Goal: Task Accomplishment & Management: Use online tool/utility

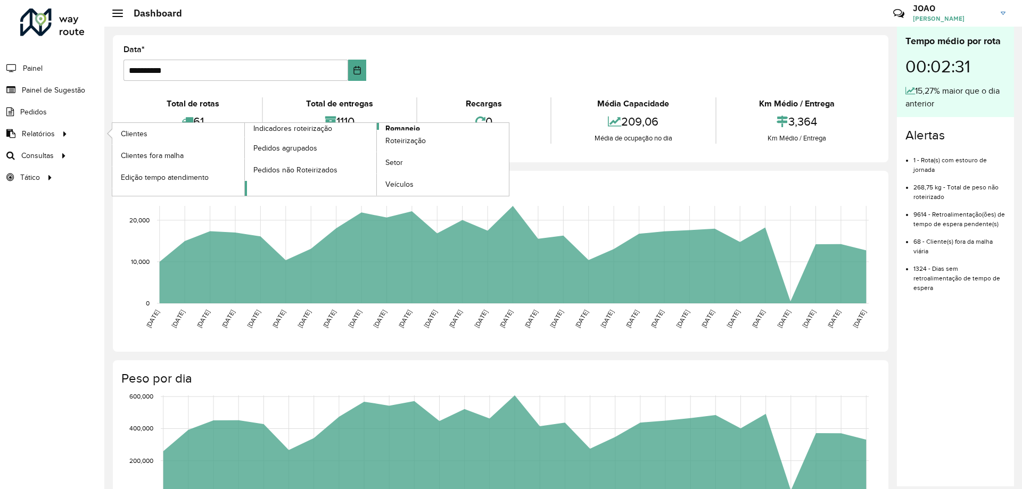
click at [418, 129] on span "Romaneio" at bounding box center [402, 128] width 35 height 11
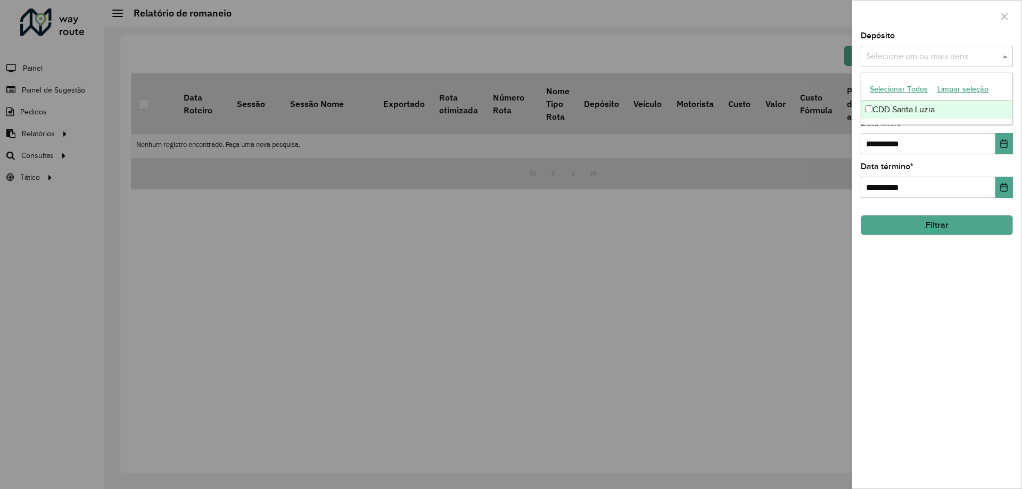
click at [920, 54] on input "text" at bounding box center [931, 57] width 136 height 13
click at [901, 110] on div "CDD Santa Luzia" at bounding box center [936, 110] width 151 height 18
click at [892, 302] on div "**********" at bounding box center [936, 260] width 169 height 457
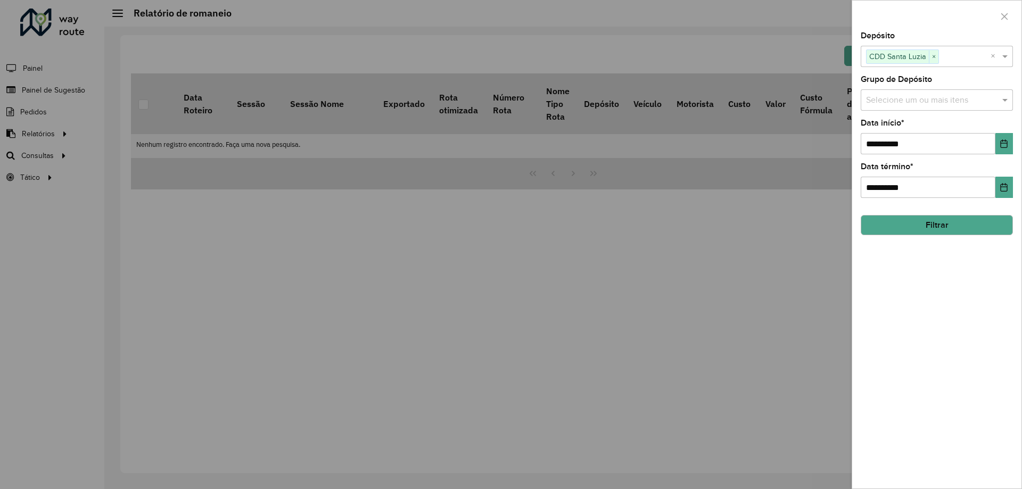
click at [945, 92] on div "Selecione um ou mais itens" at bounding box center [937, 99] width 152 height 21
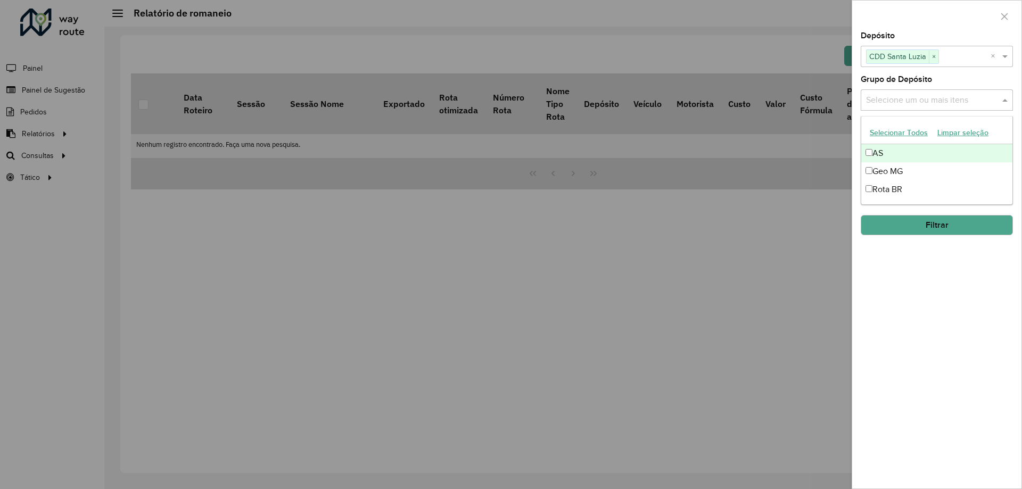
click at [946, 100] on input "text" at bounding box center [931, 100] width 136 height 13
click at [902, 193] on div "Rota BR" at bounding box center [936, 189] width 151 height 18
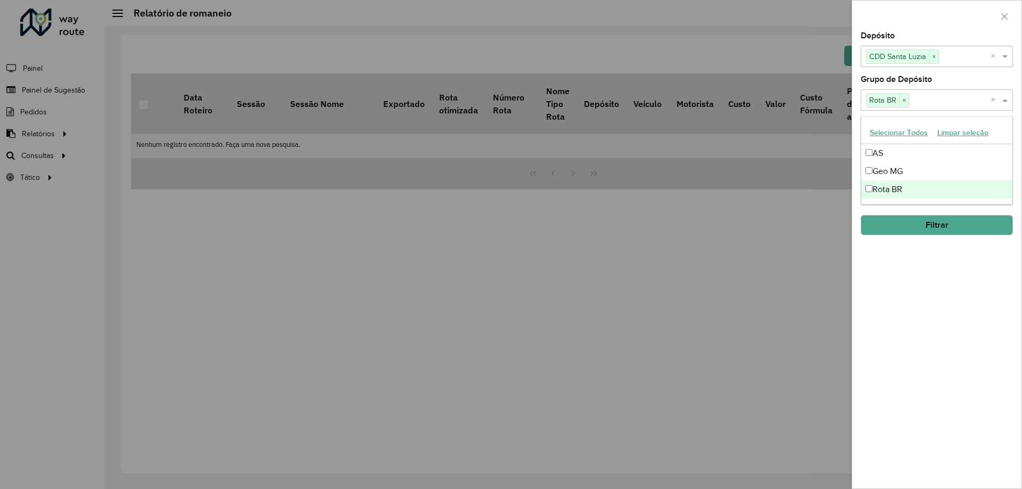
click at [904, 301] on div "**********" at bounding box center [936, 260] width 169 height 457
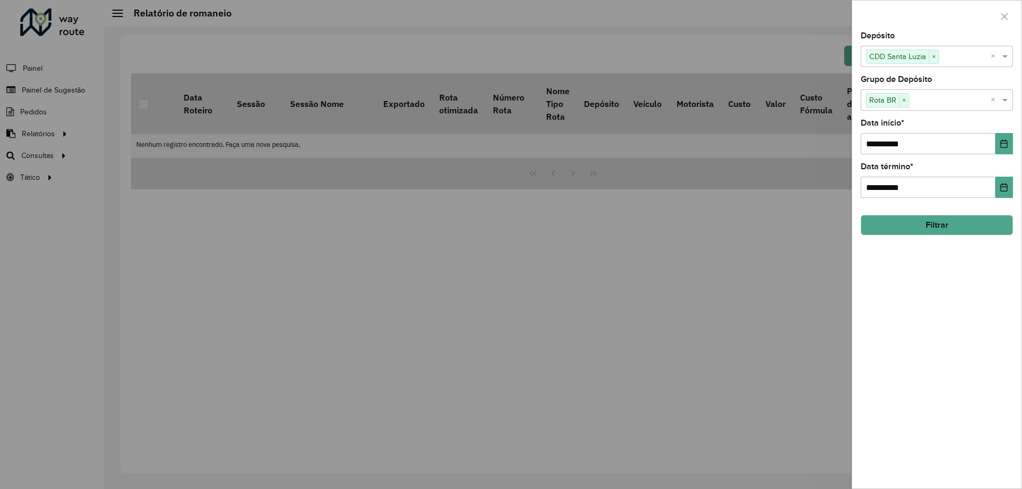
click at [935, 226] on button "Filtrar" at bounding box center [937, 225] width 152 height 20
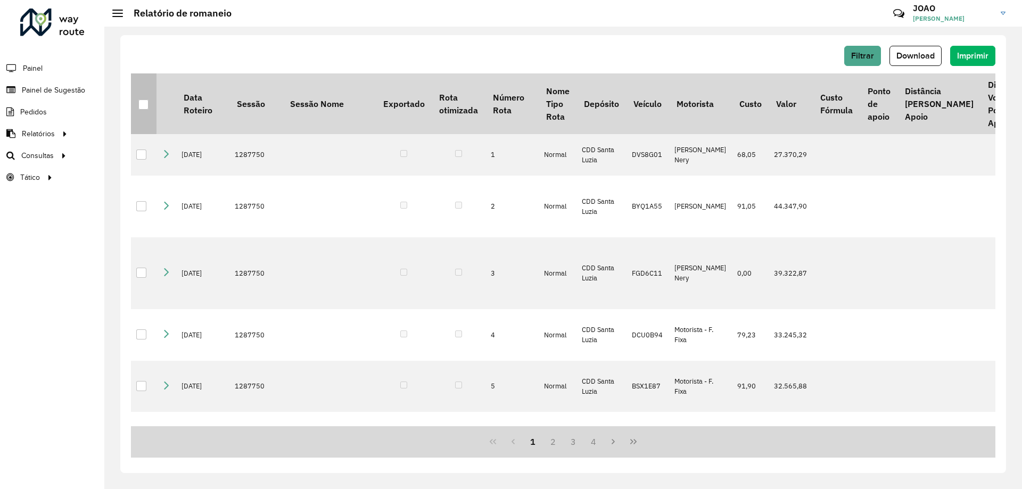
click at [133, 109] on th at bounding box center [144, 103] width 26 height 61
click at [141, 104] on div at bounding box center [143, 105] width 10 height 10
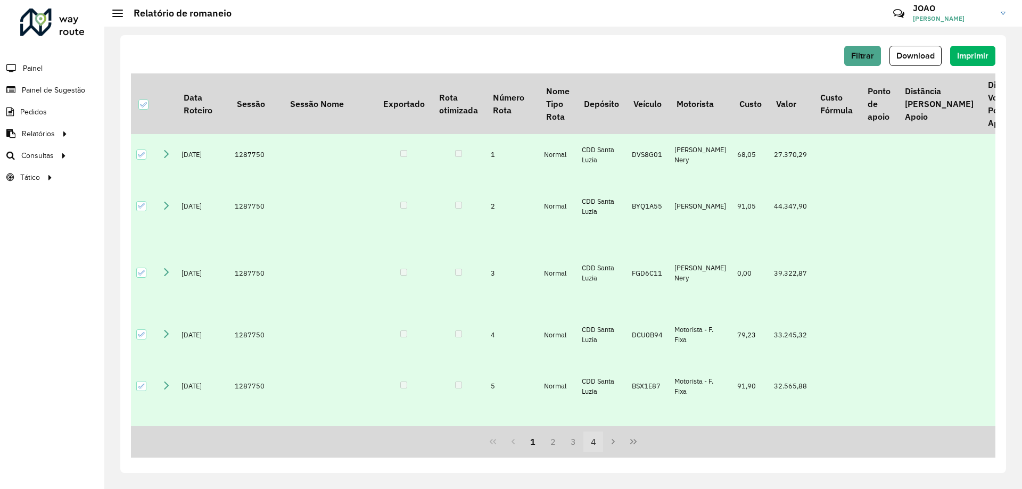
click at [599, 444] on button "4" at bounding box center [593, 442] width 20 height 20
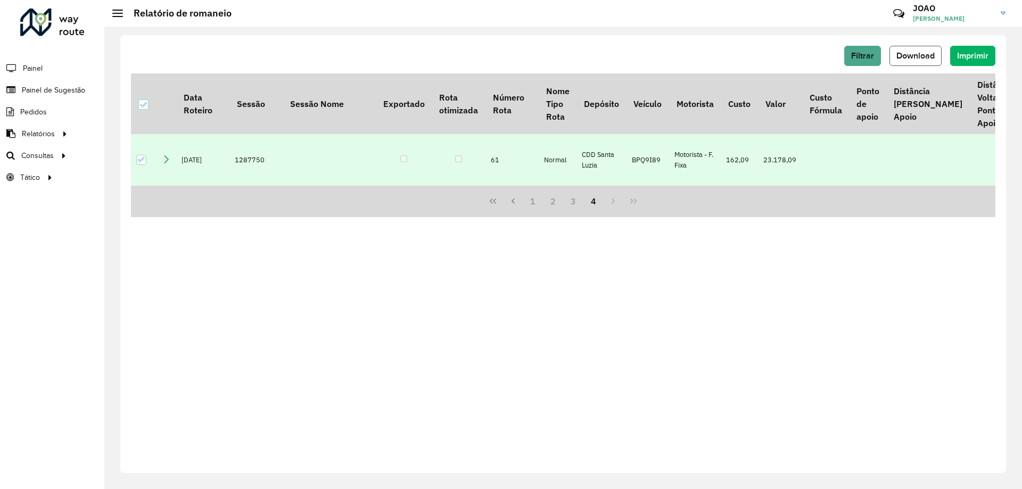
click at [922, 62] on button "Download" at bounding box center [915, 56] width 52 height 20
click at [118, 154] on link "Roteirização" at bounding box center [177, 155] width 130 height 21
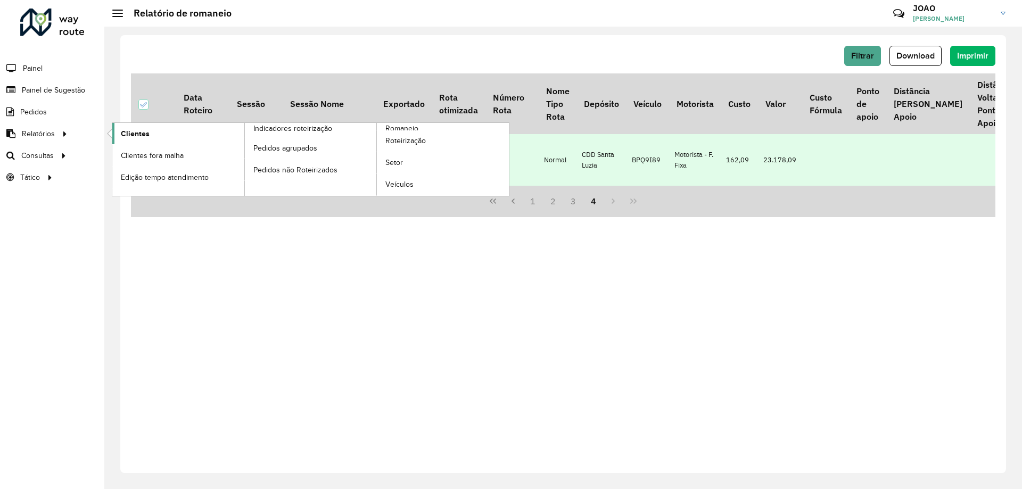
click at [126, 135] on span "Clientes" at bounding box center [135, 133] width 29 height 11
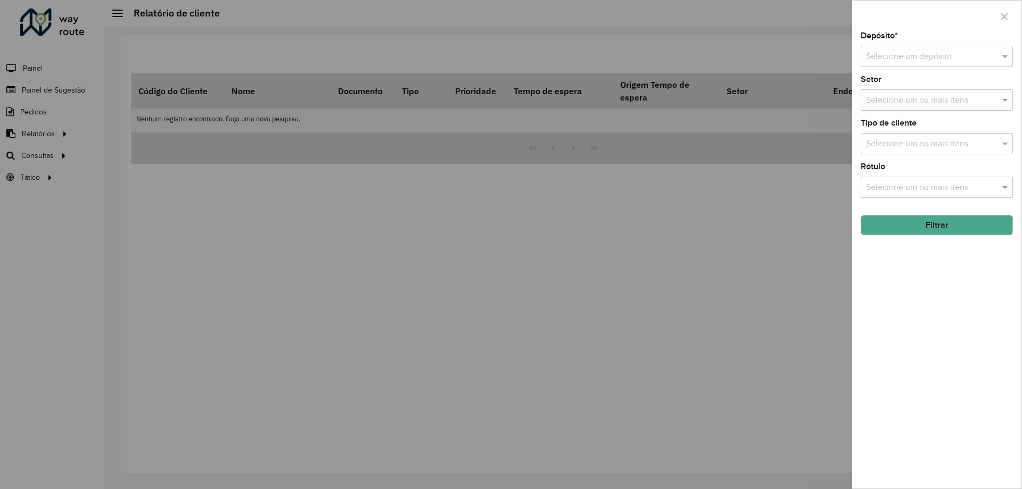
click at [925, 61] on input "text" at bounding box center [926, 57] width 120 height 13
click at [921, 89] on span "CDD Santa Luzia" at bounding box center [896, 86] width 62 height 9
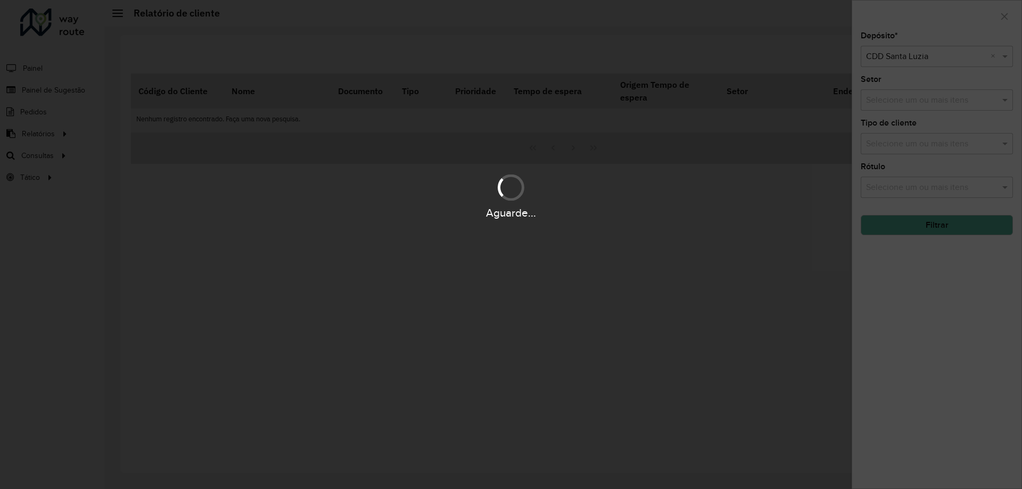
click at [921, 291] on div "Aguarde..." at bounding box center [511, 244] width 1022 height 489
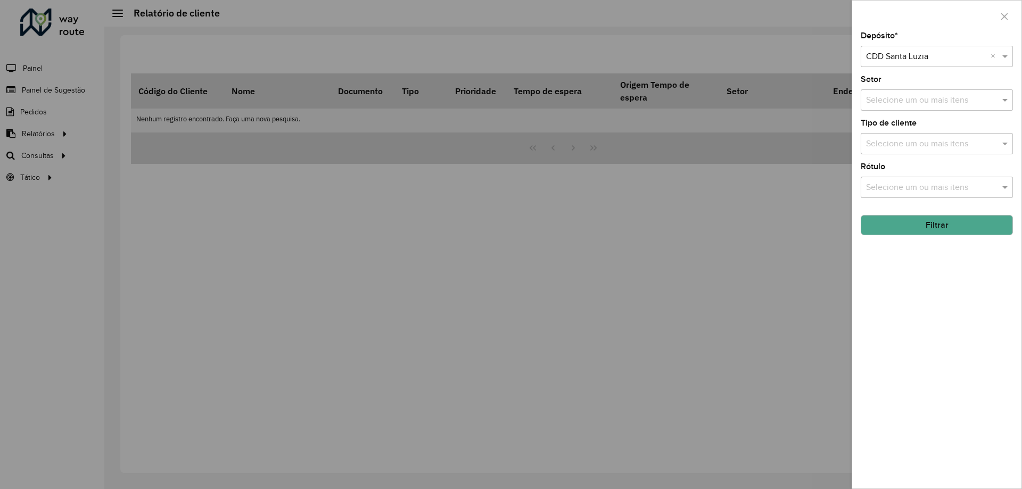
click at [947, 226] on button "Filtrar" at bounding box center [937, 225] width 152 height 20
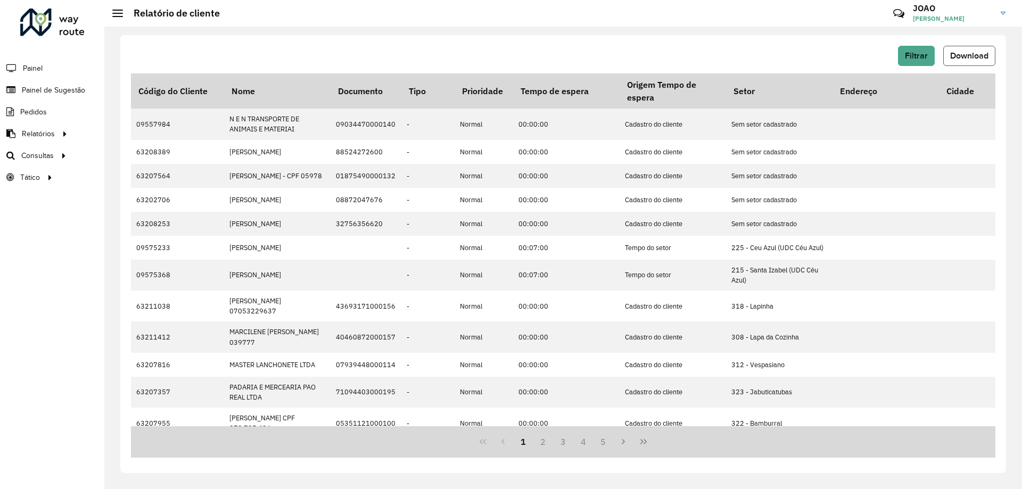
click at [959, 55] on span "Download" at bounding box center [969, 55] width 38 height 9
click at [139, 181] on span "Setores" at bounding box center [134, 177] width 26 height 11
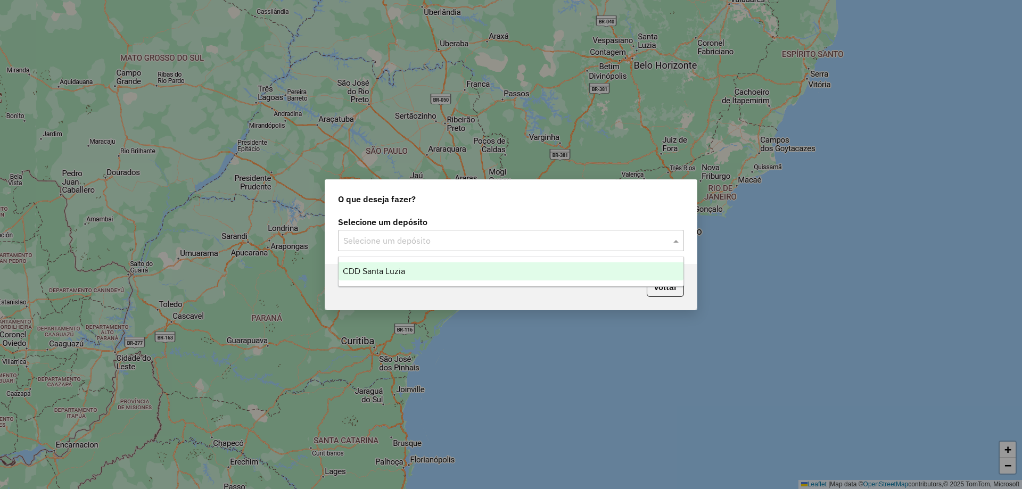
click at [480, 236] on input "text" at bounding box center [500, 241] width 314 height 13
click at [475, 267] on div "CDD Santa Luzia" at bounding box center [510, 271] width 345 height 18
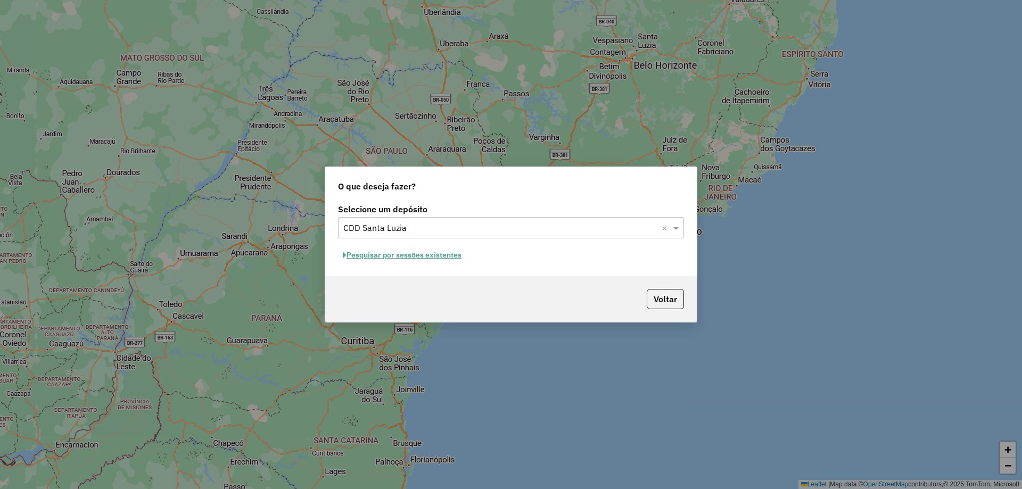
click at [456, 259] on button "Pesquisar por sessões existentes" at bounding box center [402, 255] width 128 height 16
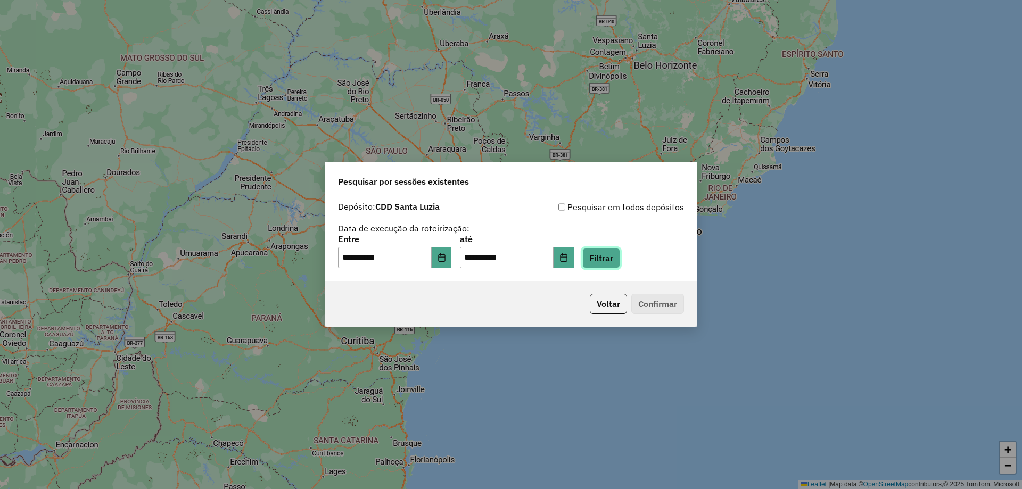
click at [620, 258] on button "Filtrar" at bounding box center [601, 258] width 38 height 20
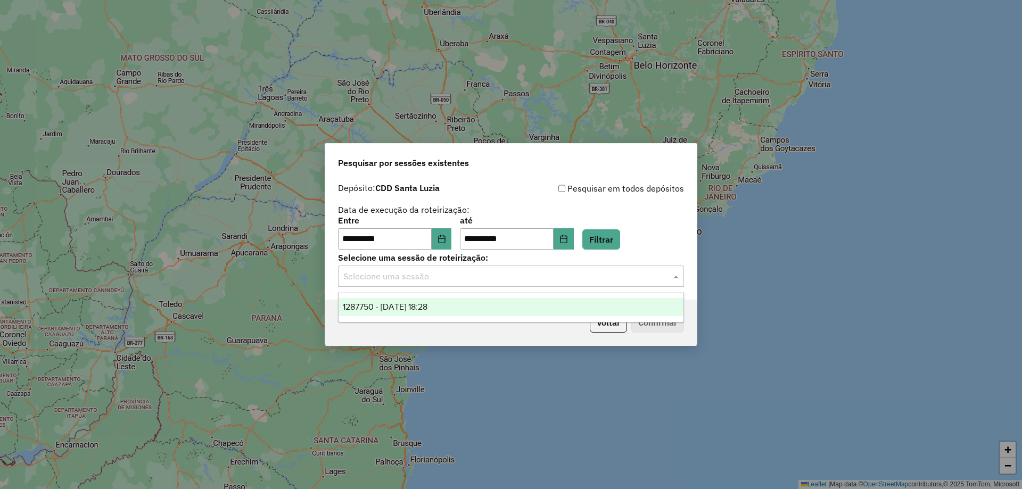
click at [460, 283] on div "Selecione uma sessão" at bounding box center [511, 276] width 346 height 21
click at [467, 313] on div "1287750 - 03/10/2025 18:28" at bounding box center [510, 307] width 345 height 18
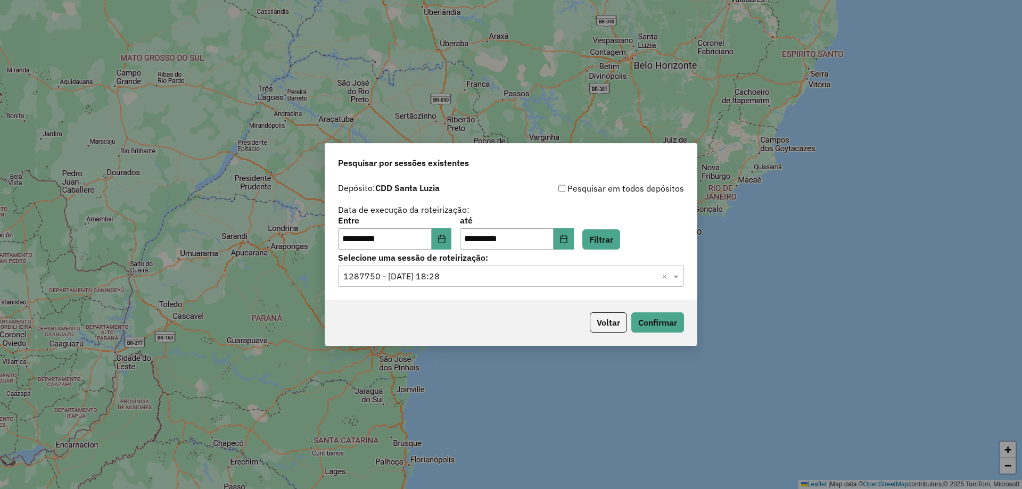
click at [485, 325] on div "Voltar Confirmar" at bounding box center [510, 323] width 371 height 46
click at [645, 323] on button "Confirmar" at bounding box center [657, 322] width 53 height 20
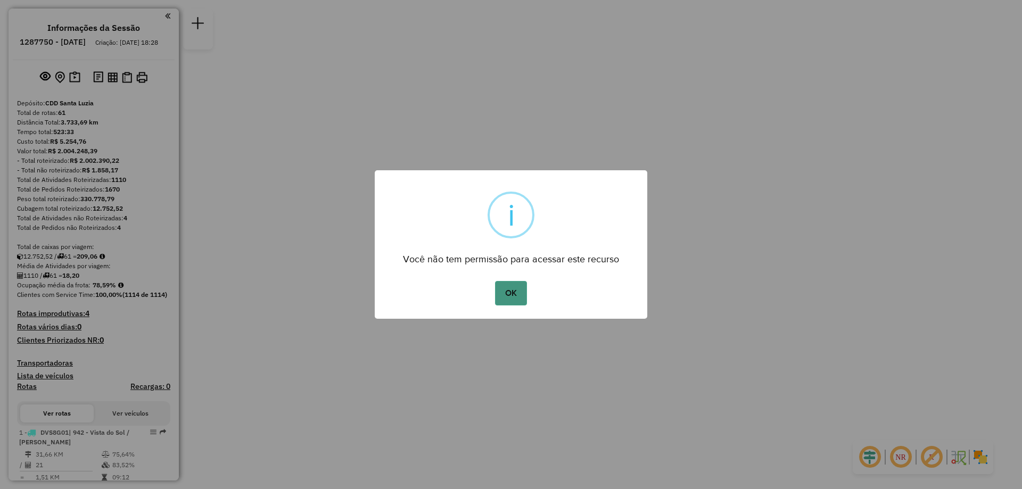
click at [502, 296] on button "OK" at bounding box center [510, 293] width 31 height 24
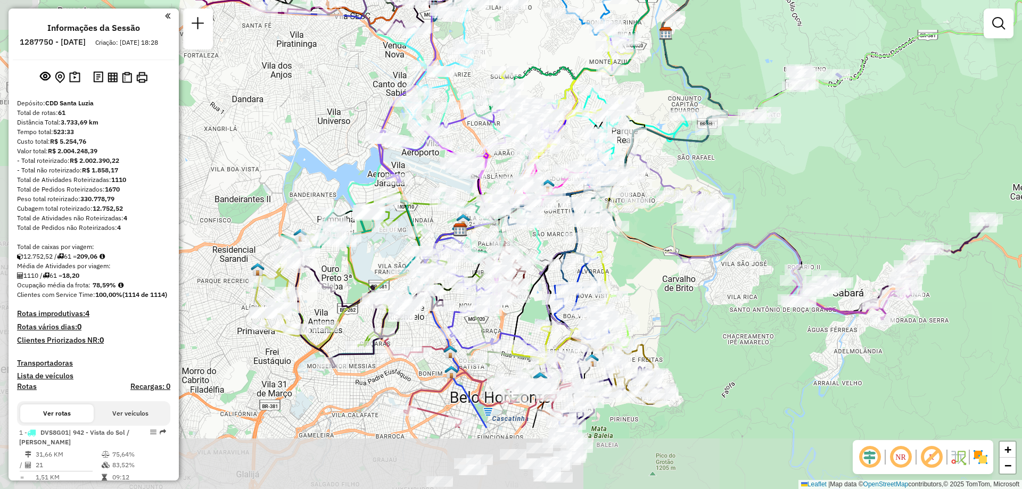
drag, startPoint x: 266, startPoint y: 290, endPoint x: 317, endPoint y: 178, distance: 122.9
click at [317, 178] on div "Janela de atendimento Grade de atendimento Capacidade Transportadoras Veículos …" at bounding box center [511, 244] width 1022 height 489
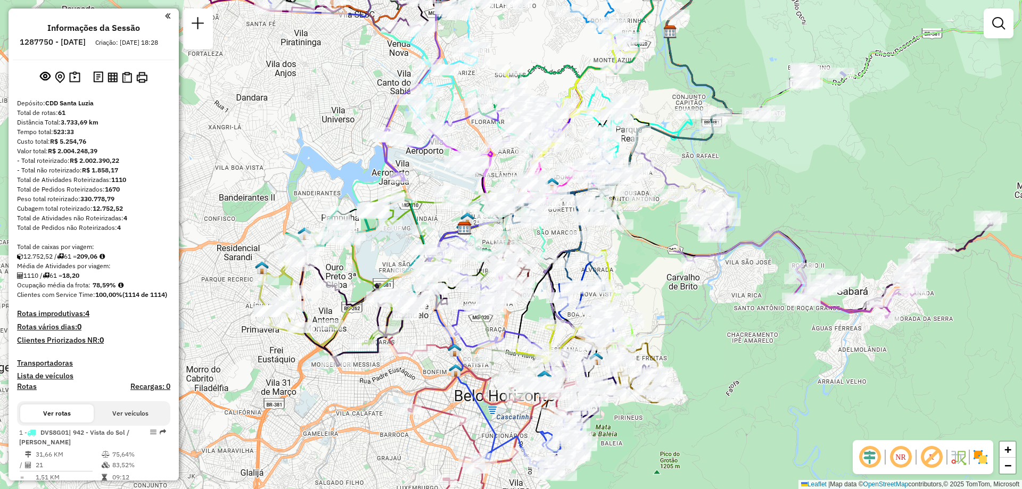
click at [982, 461] on img at bounding box center [980, 457] width 17 height 17
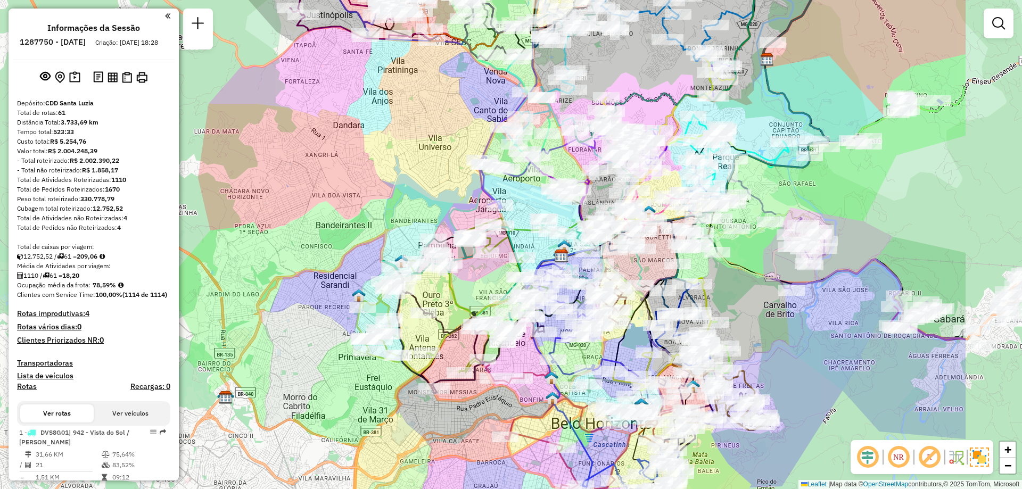
drag, startPoint x: 922, startPoint y: 156, endPoint x: 764, endPoint y: 205, distance: 165.8
click at [764, 205] on icon at bounding box center [779, 150] width 100 height 189
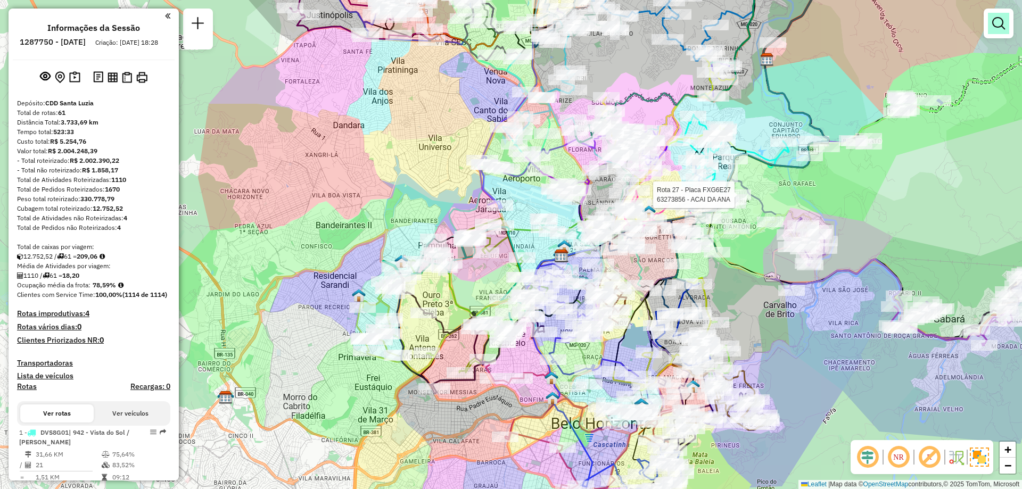
click at [999, 30] on link at bounding box center [998, 23] width 21 height 21
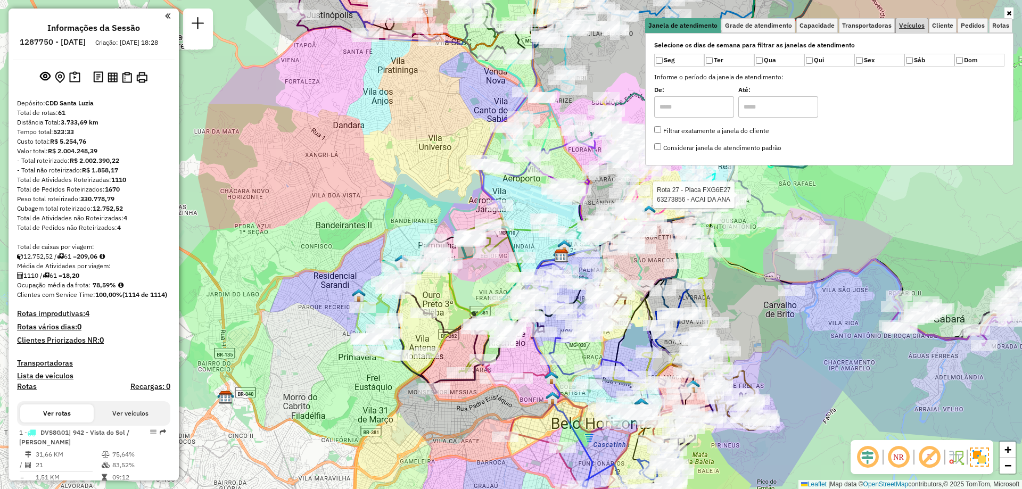
click at [920, 29] on link "Veículos" at bounding box center [912, 25] width 32 height 15
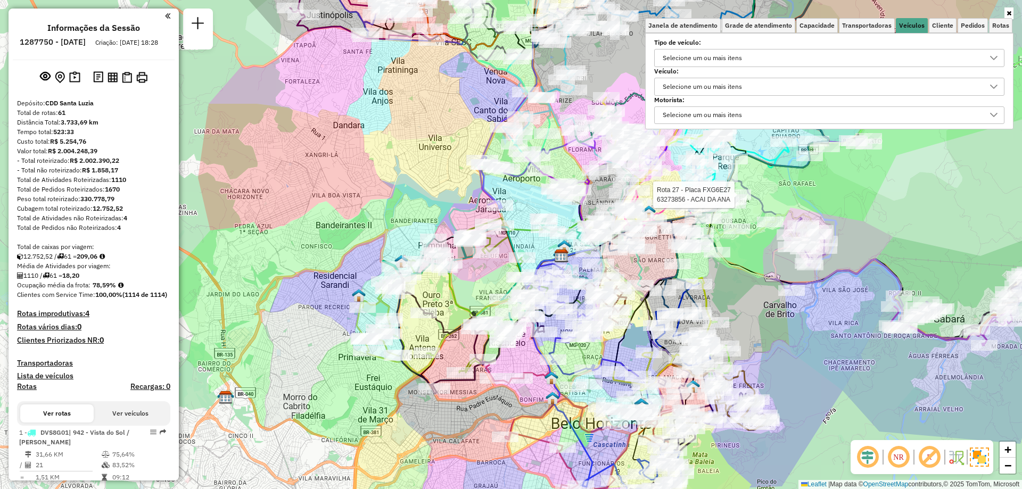
click at [728, 85] on div "Selecione um ou mais itens" at bounding box center [702, 86] width 87 height 17
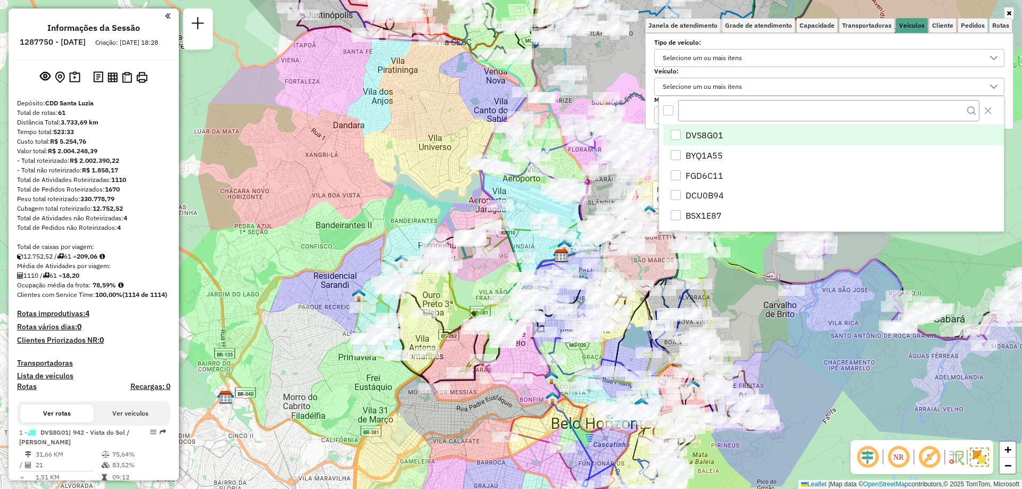
scroll to position [6, 37]
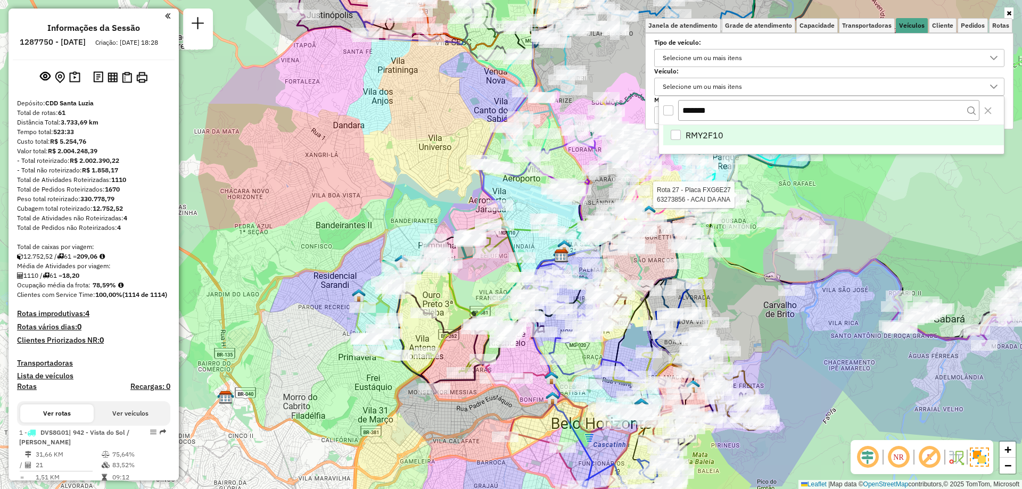
type input "*******"
click at [737, 141] on li "RMY2F10" at bounding box center [833, 135] width 341 height 20
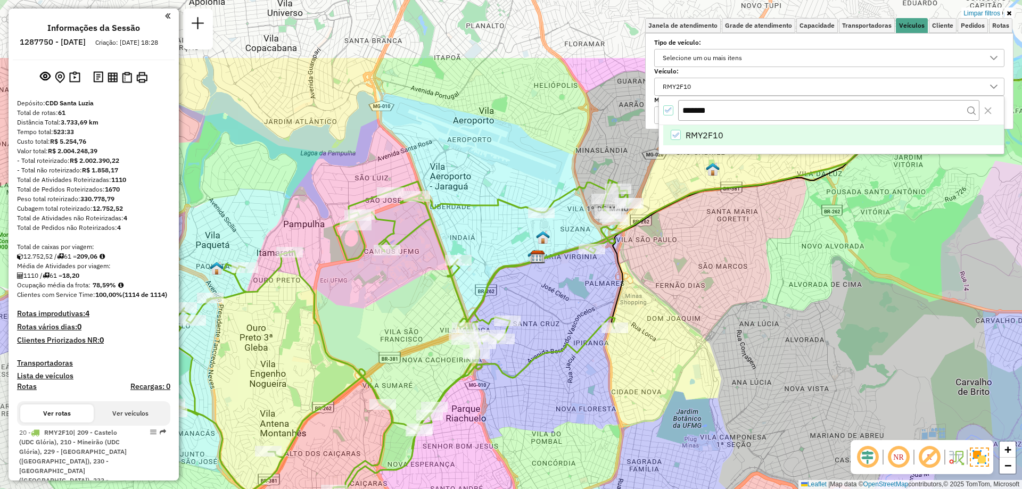
drag, startPoint x: 738, startPoint y: 210, endPoint x: 659, endPoint y: 317, distance: 132.8
click at [659, 317] on div "Limpar filtros Janela de atendimento Grade de atendimento Capacidade Transporta…" at bounding box center [511, 244] width 1022 height 489
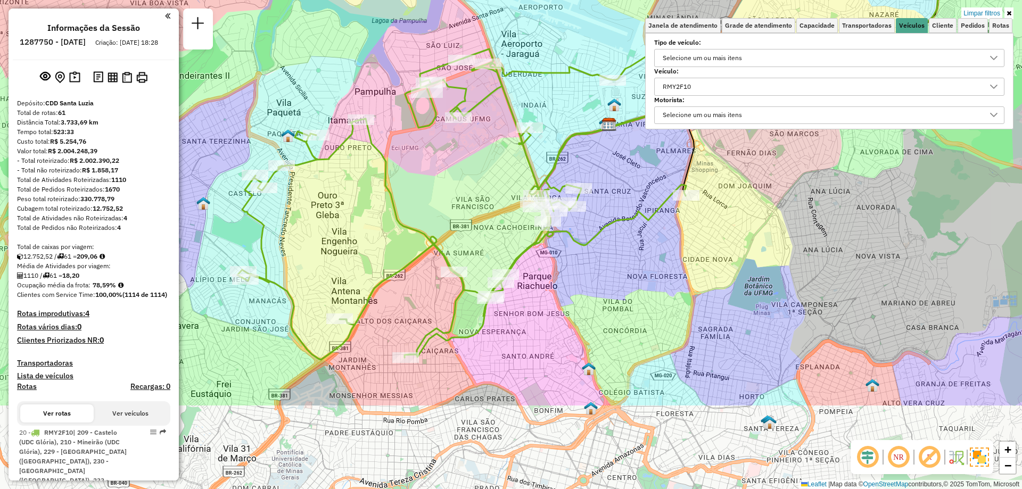
drag, startPoint x: 420, startPoint y: 364, endPoint x: 491, endPoint y: 231, distance: 150.5
click at [491, 231] on div "Limpar filtros Janela de atendimento Grade de atendimento Capacidade Transporta…" at bounding box center [511, 244] width 1022 height 489
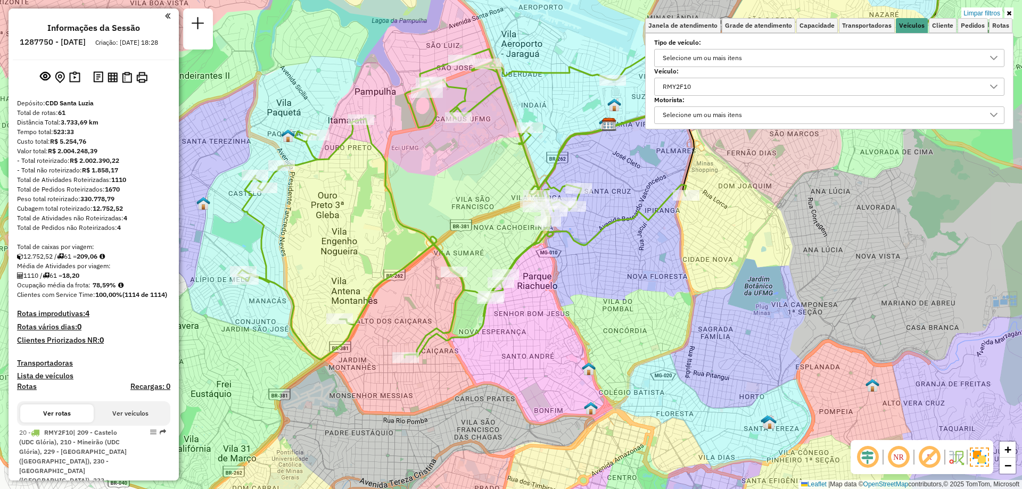
click at [758, 92] on div "RMY2F10" at bounding box center [821, 86] width 325 height 17
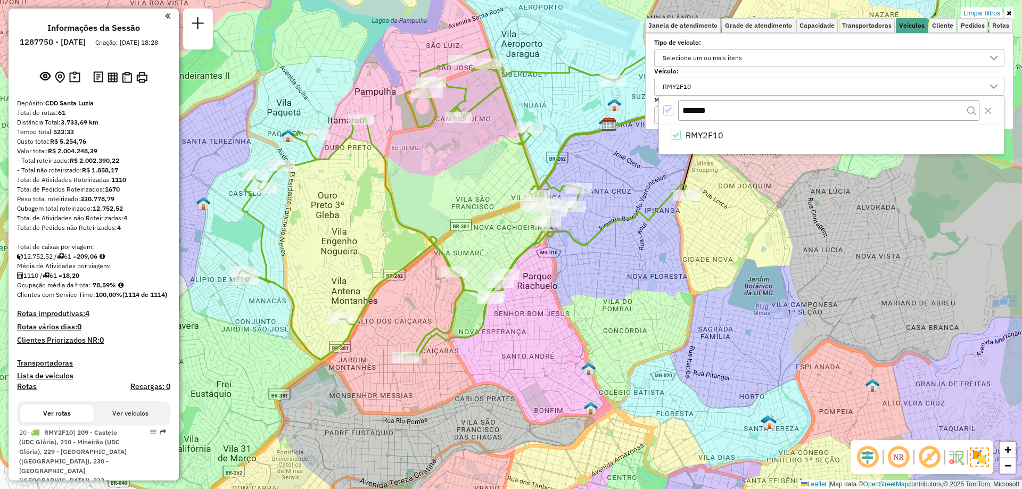
click at [666, 110] on icon "All items selected" at bounding box center [668, 109] width 7 height 7
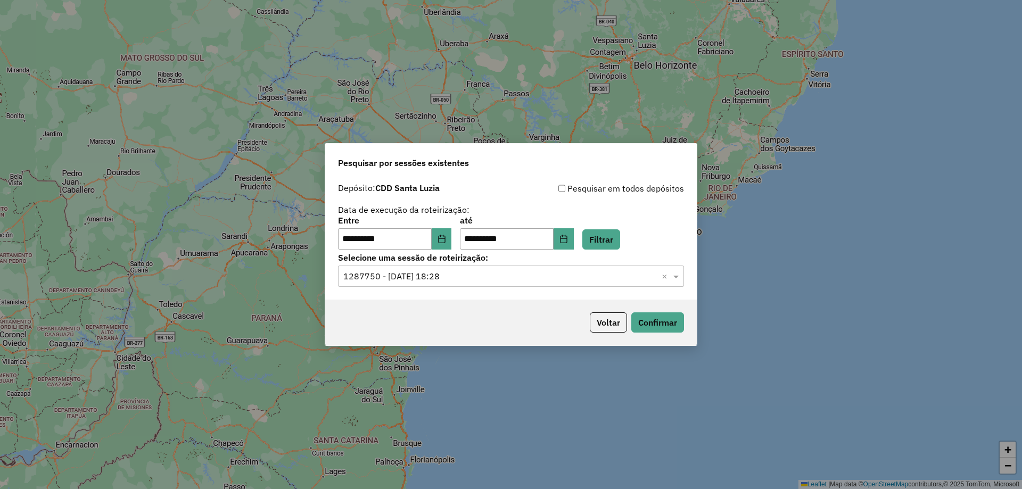
click at [664, 320] on button "Confirmar" at bounding box center [657, 322] width 53 height 20
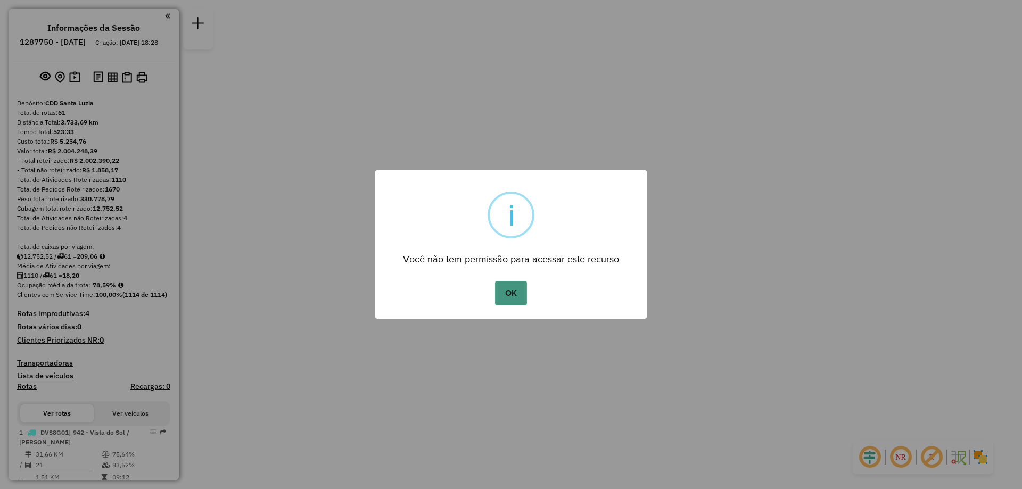
click at [522, 294] on button "OK" at bounding box center [510, 293] width 31 height 24
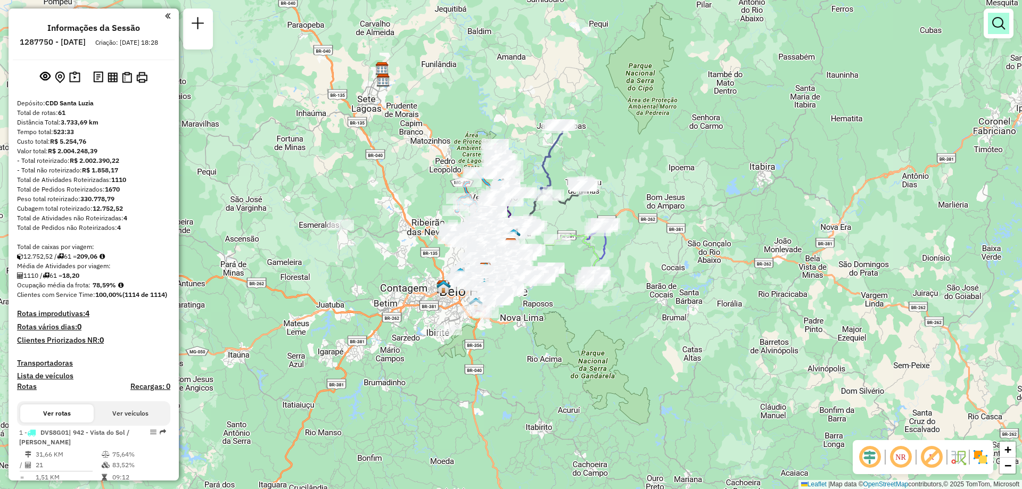
click at [1004, 31] on link at bounding box center [998, 23] width 21 height 21
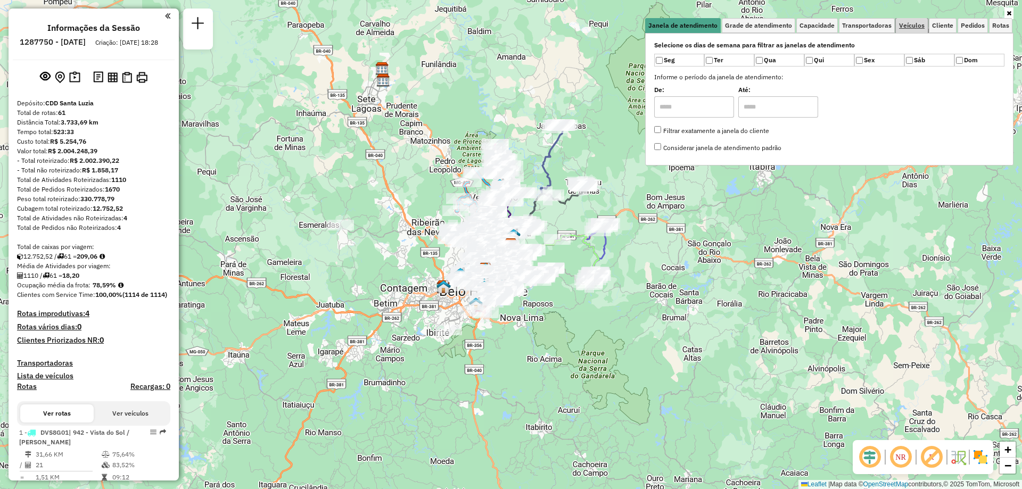
click at [911, 29] on link "Veículos" at bounding box center [912, 25] width 32 height 15
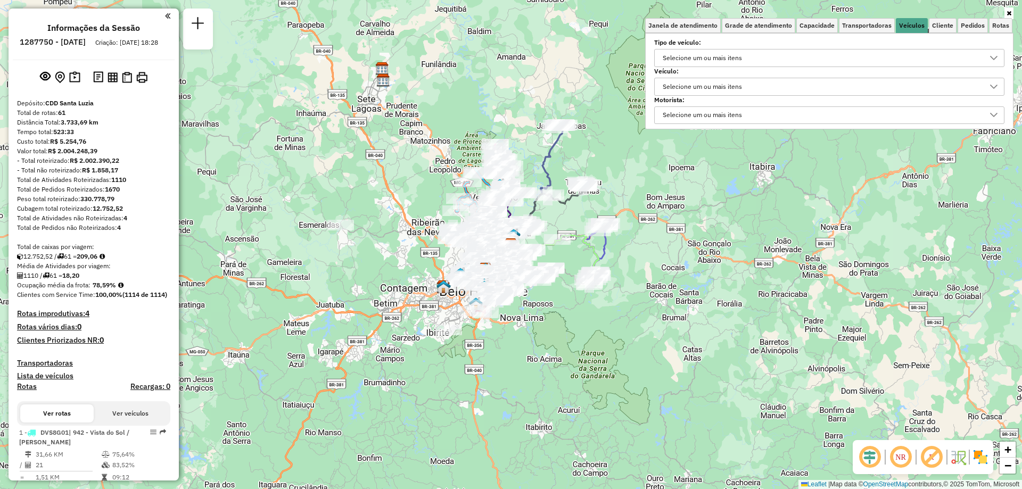
click at [734, 87] on div "Selecione um ou mais itens" at bounding box center [702, 86] width 87 height 17
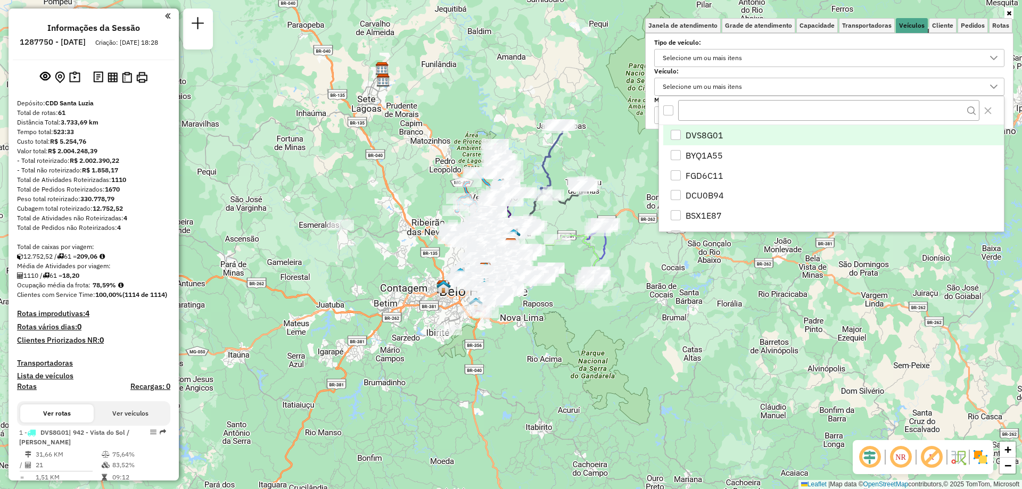
scroll to position [6, 37]
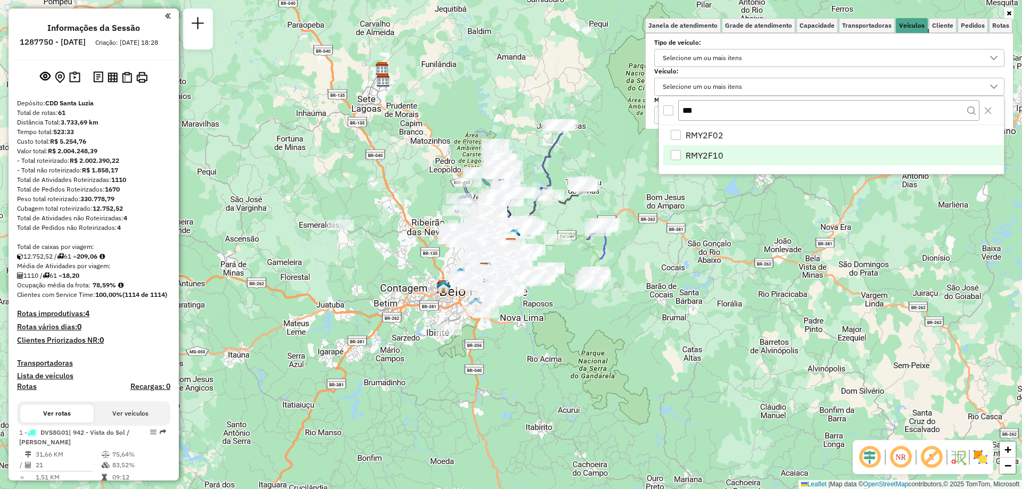
type input "***"
click at [725, 151] on li "RMY2F10" at bounding box center [833, 155] width 341 height 20
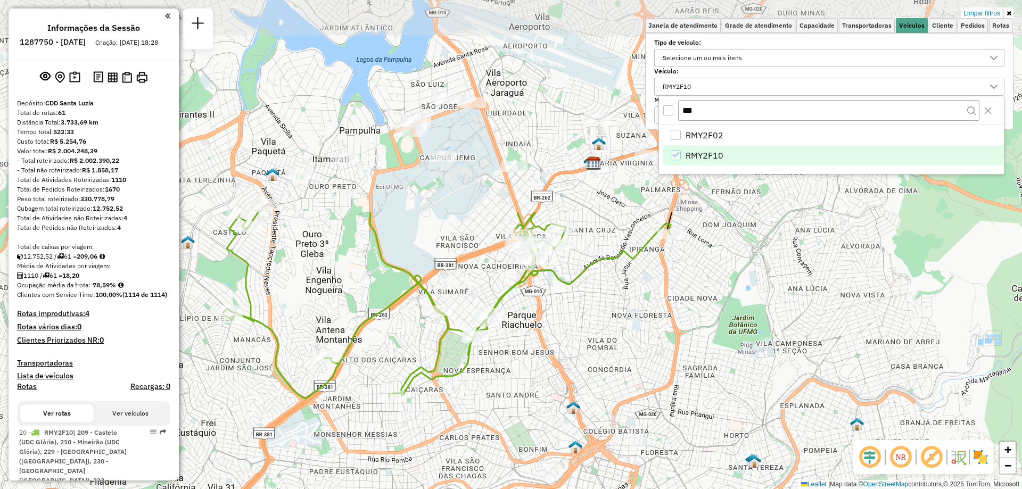
drag, startPoint x: 477, startPoint y: 162, endPoint x: 483, endPoint y: 425, distance: 263.0
click at [483, 425] on div "Limpar filtros Janela de atendimento Grade de atendimento Capacidade Transporta…" at bounding box center [511, 244] width 1022 height 489
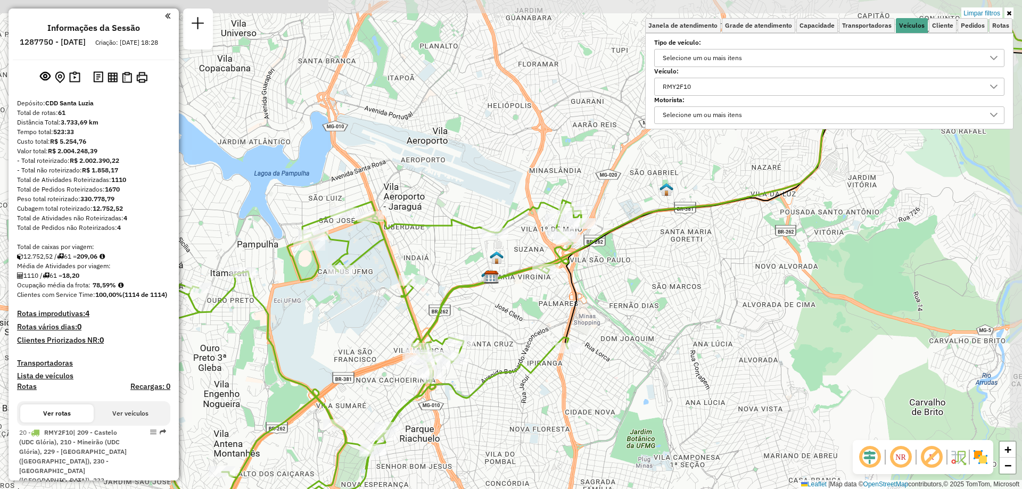
drag, startPoint x: 669, startPoint y: 187, endPoint x: 603, endPoint y: 254, distance: 94.1
click at [603, 254] on div "Limpar filtros Janela de atendimento Grade de atendimento Capacidade Transporta…" at bounding box center [511, 244] width 1022 height 489
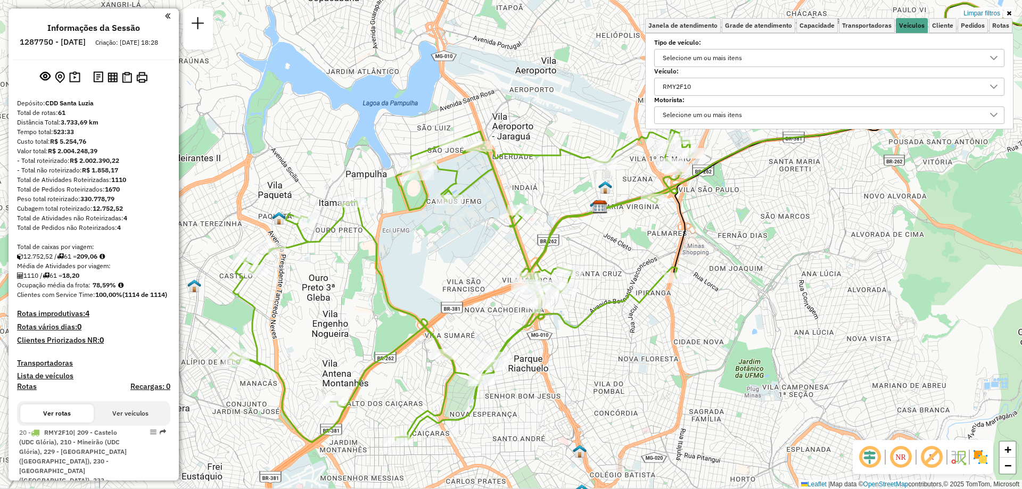
drag, startPoint x: 449, startPoint y: 259, endPoint x: 558, endPoint y: 188, distance: 129.3
click at [558, 188] on div "Limpar filtros Janela de atendimento Grade de atendimento Capacidade Transporta…" at bounding box center [511, 244] width 1022 height 489
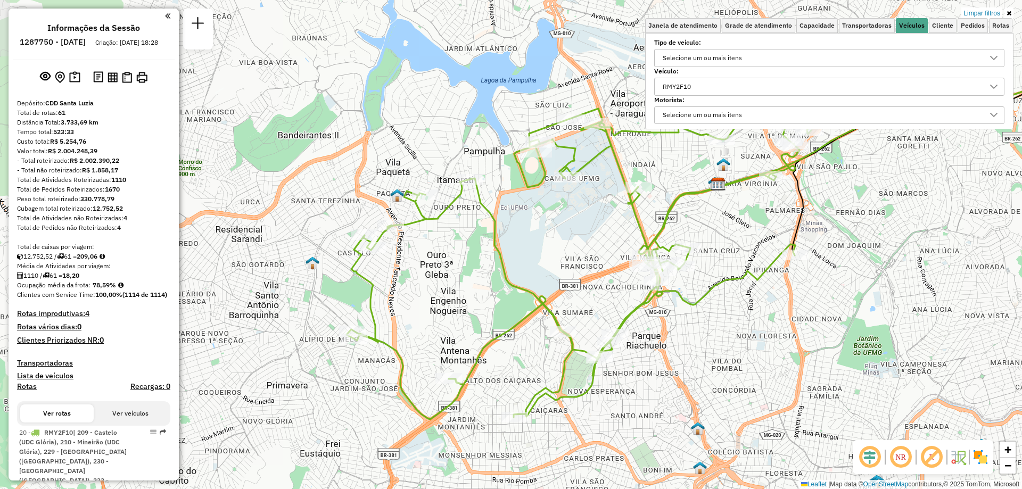
drag, startPoint x: 384, startPoint y: 263, endPoint x: 502, endPoint y: 241, distance: 120.4
click at [502, 241] on div "Limpar filtros Janela de atendimento Grade de atendimento Capacidade Transporta…" at bounding box center [511, 244] width 1022 height 489
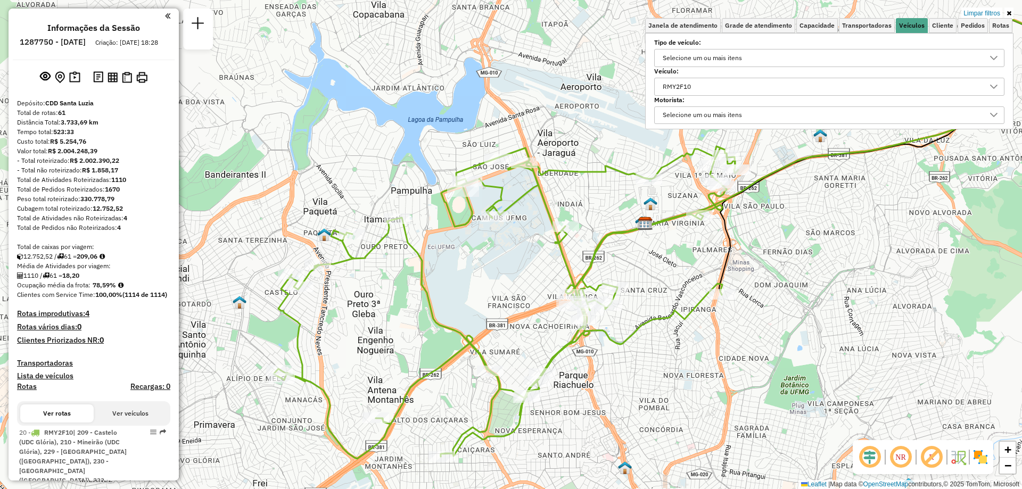
drag, startPoint x: 715, startPoint y: 341, endPoint x: 637, endPoint y: 382, distance: 88.6
click at [637, 382] on div "Limpar filtros Janela de atendimento Grade de atendimento Capacidade Transporta…" at bounding box center [511, 244] width 1022 height 489
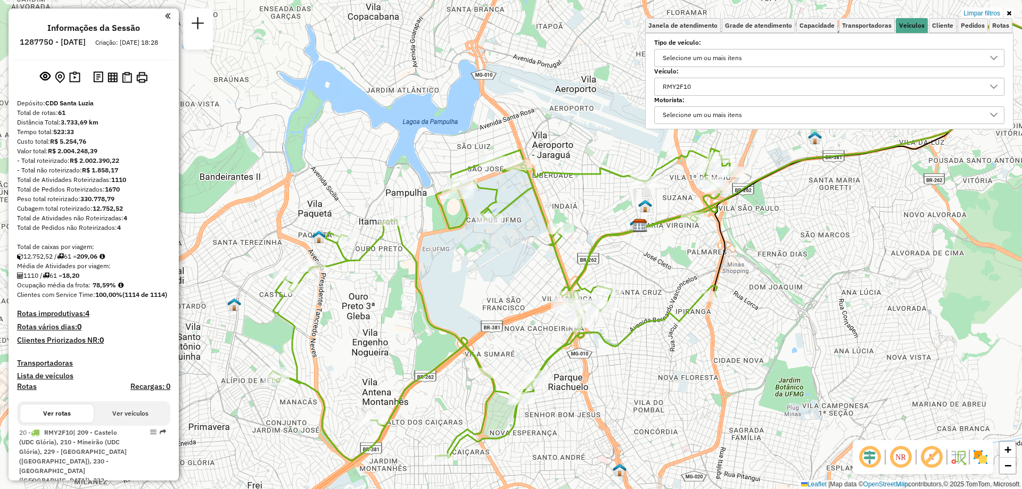
click at [979, 458] on img at bounding box center [980, 457] width 17 height 17
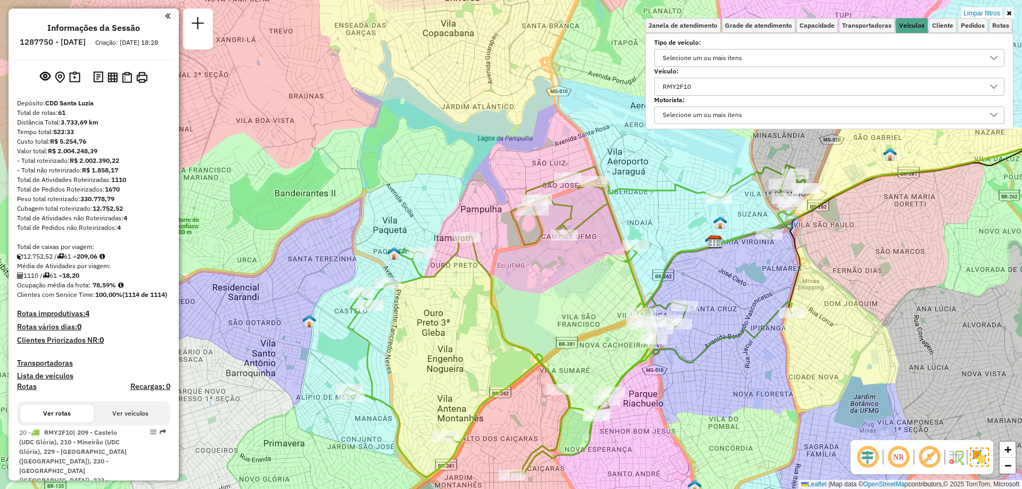
drag, startPoint x: 610, startPoint y: 368, endPoint x: 685, endPoint y: 386, distance: 76.7
click at [685, 386] on div "Limpar filtros Janela de atendimento Grade de atendimento Capacidade Transporta…" at bounding box center [511, 244] width 1022 height 489
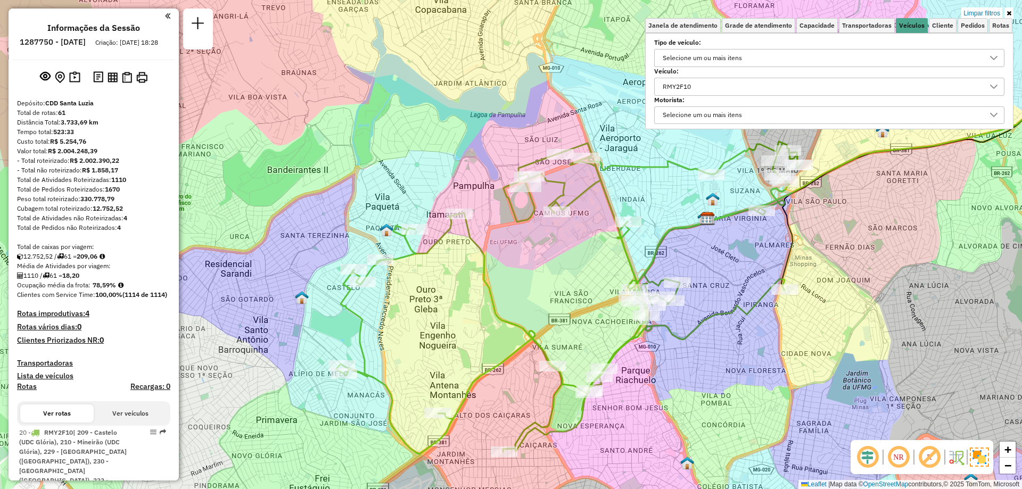
drag, startPoint x: 406, startPoint y: 338, endPoint x: 399, endPoint y: 313, distance: 26.0
click at [399, 313] on div "Limpar filtros Janela de atendimento Grade de atendimento Capacidade Transporta…" at bounding box center [511, 244] width 1022 height 489
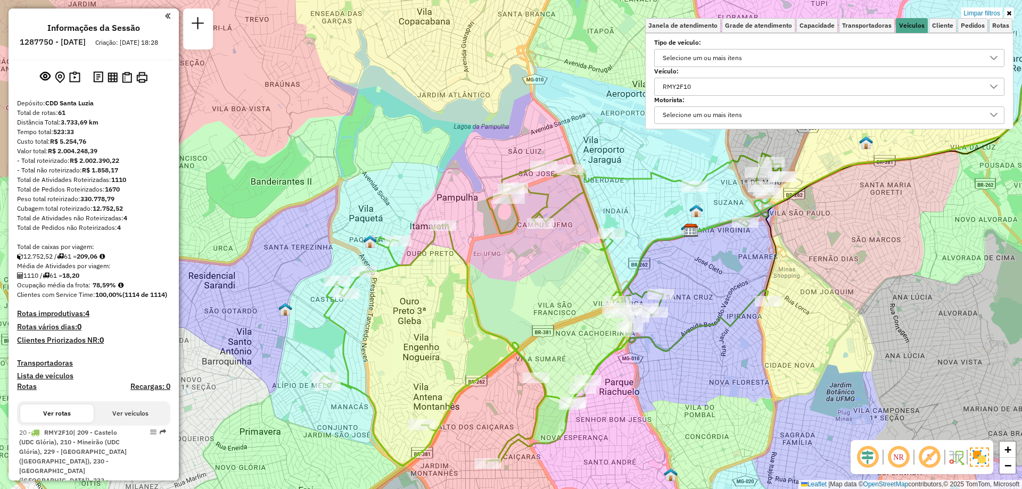
drag, startPoint x: 701, startPoint y: 213, endPoint x: 684, endPoint y: 226, distance: 21.7
click at [684, 226] on img at bounding box center [690, 231] width 14 height 14
click at [711, 85] on div "RMY2F10" at bounding box center [821, 86] width 325 height 17
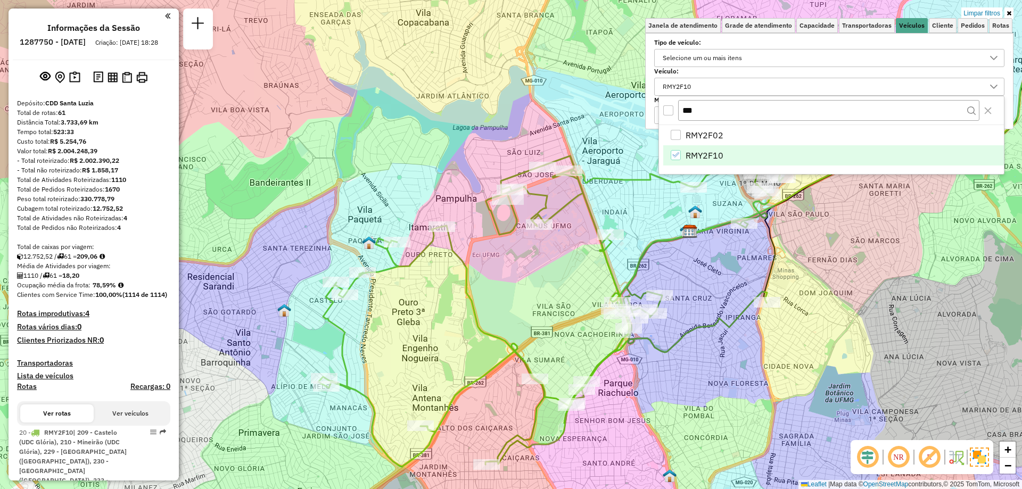
click at [674, 155] on icon "RMY2F10" at bounding box center [675, 154] width 7 height 7
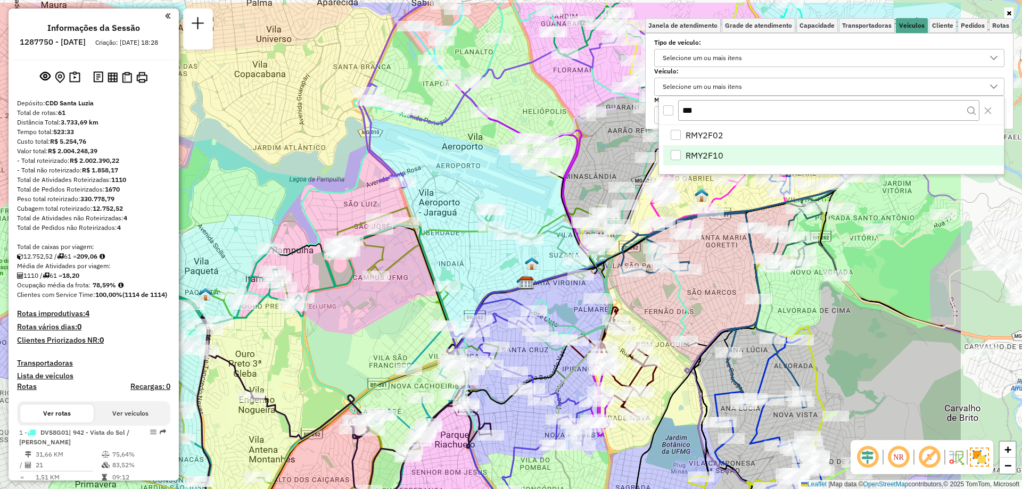
drag, startPoint x: 811, startPoint y: 246, endPoint x: 647, endPoint y: 298, distance: 171.4
click at [647, 298] on div "Janela de atendimento Grade de atendimento Capacidade Transportadoras Veículos …" at bounding box center [511, 244] width 1022 height 489
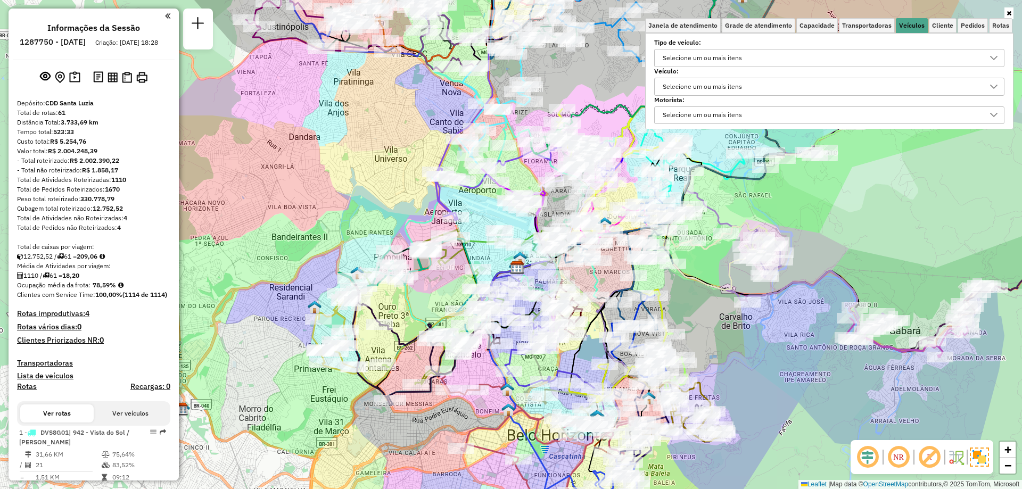
click at [334, 488] on div "Janela de atendimento Grade de atendimento Capacidade Transportadoras Veículos …" at bounding box center [511, 244] width 1022 height 489
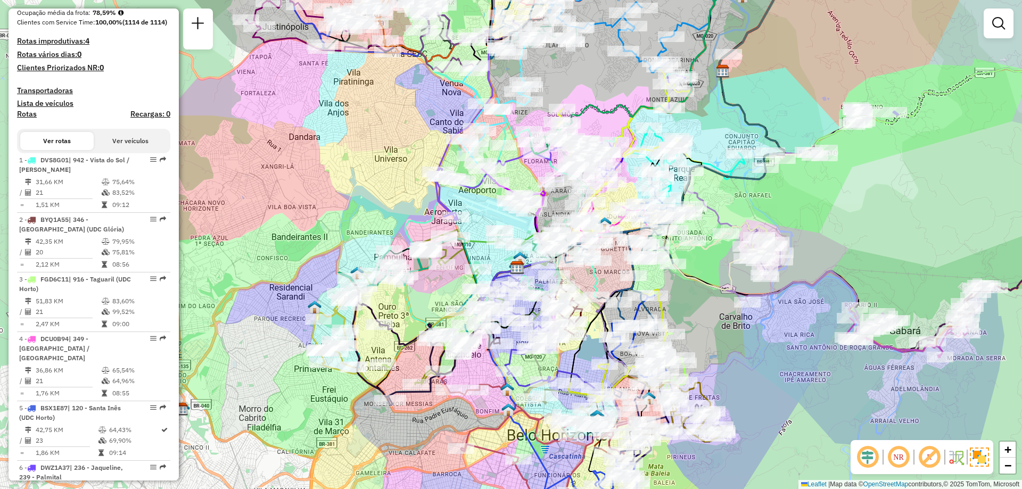
scroll to position [0, 0]
